Goal: Transaction & Acquisition: Purchase product/service

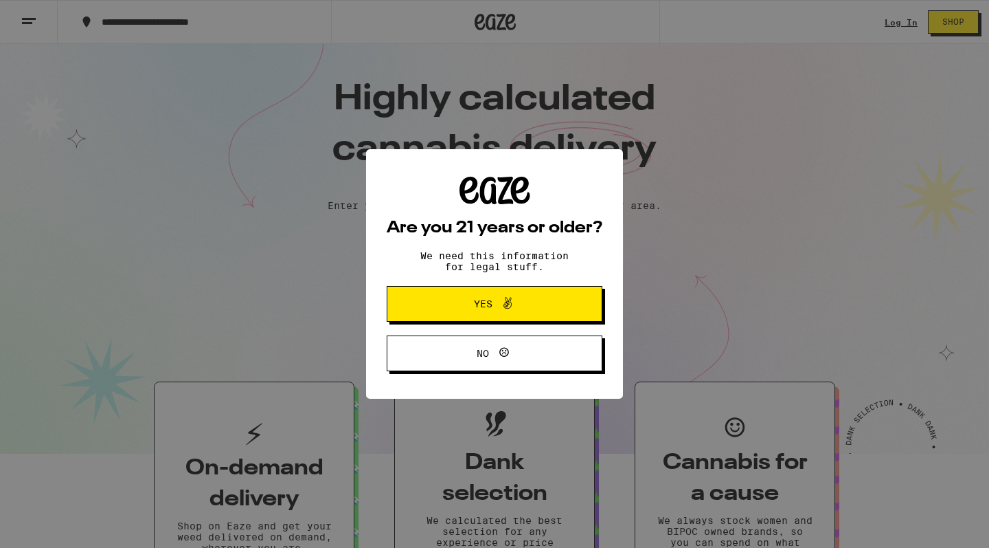
click at [474, 313] on span "Yes" at bounding box center [494, 304] width 104 height 18
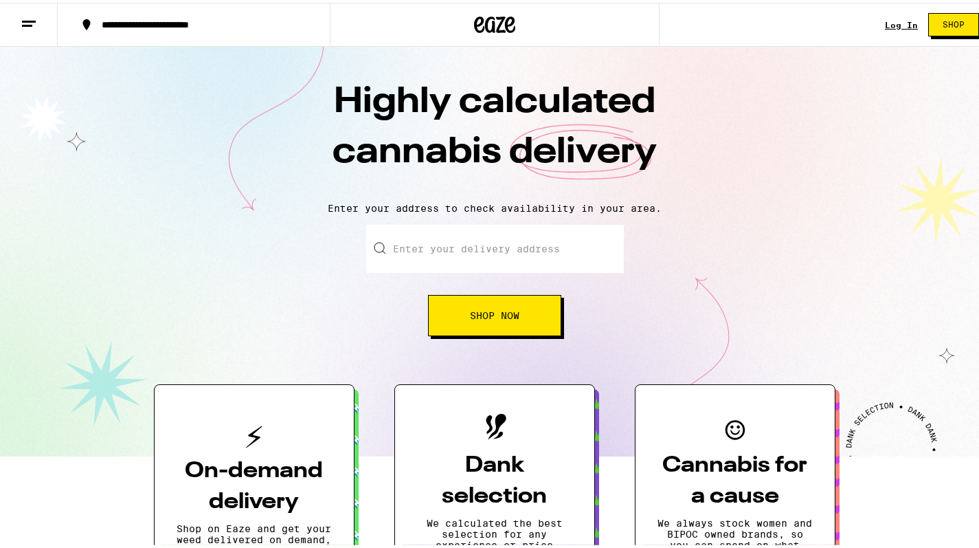
click at [458, 265] on input "Enter your delivery address" at bounding box center [495, 246] width 258 height 48
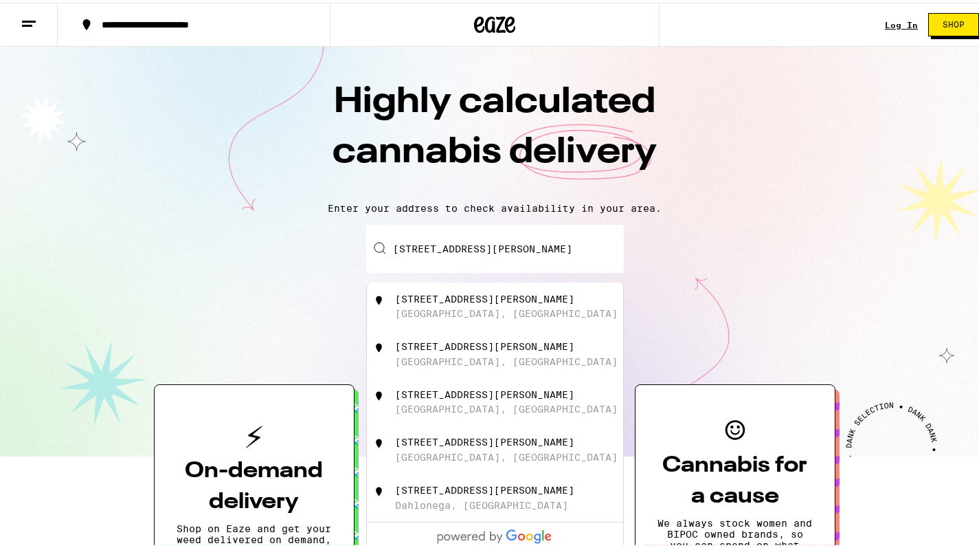
click at [462, 316] on div "[GEOGRAPHIC_DATA], [GEOGRAPHIC_DATA]" at bounding box center [506, 310] width 223 height 11
type input "[STREET_ADDRESS][PERSON_NAME]"
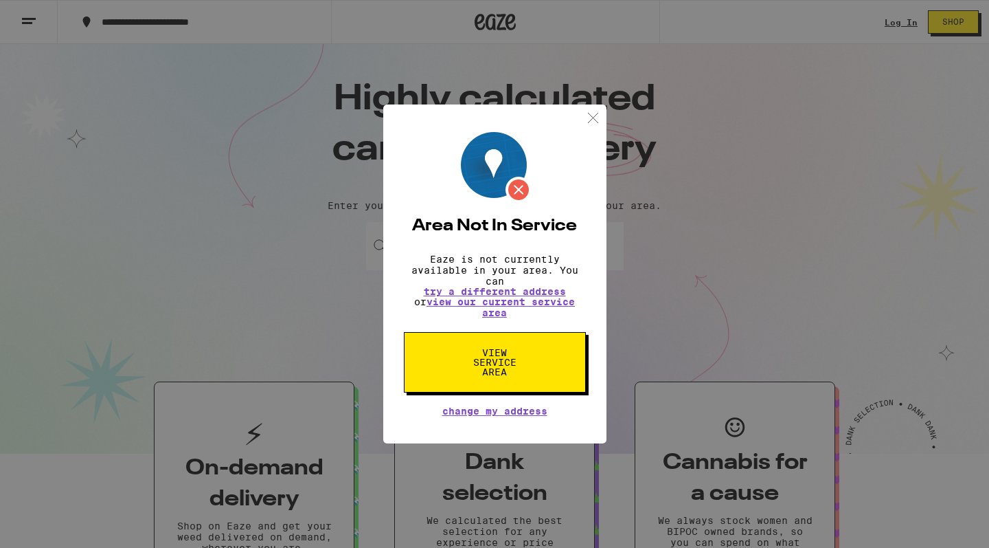
click at [587, 112] on img at bounding box center [593, 117] width 17 height 17
